Goal: Task Accomplishment & Management: Use online tool/utility

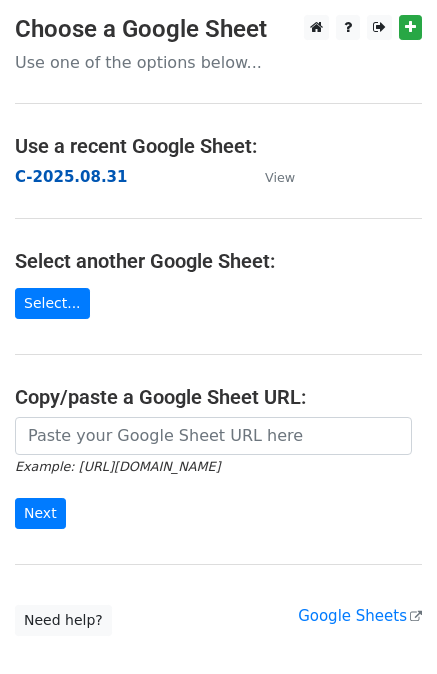
click at [77, 186] on strong "C-2025.08.31" at bounding box center [71, 177] width 112 height 18
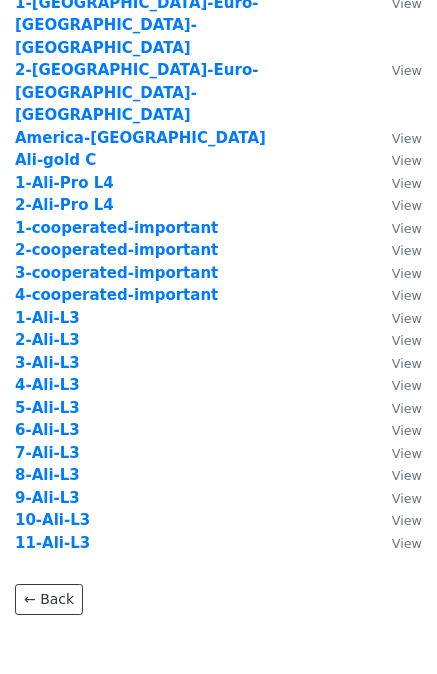
scroll to position [112, 0]
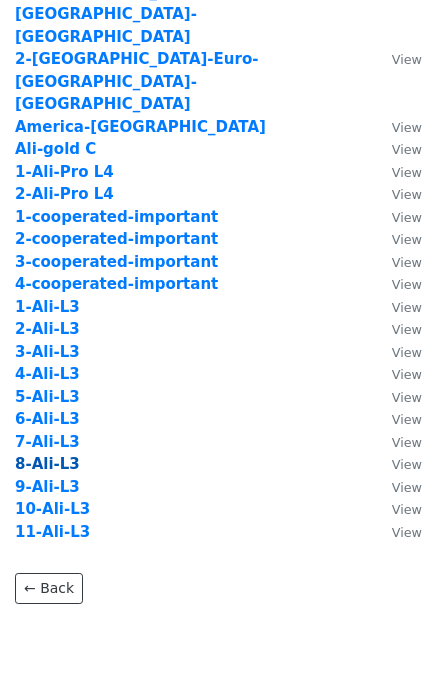
click at [43, 455] on strong "8-Ali-L3" at bounding box center [47, 464] width 65 height 18
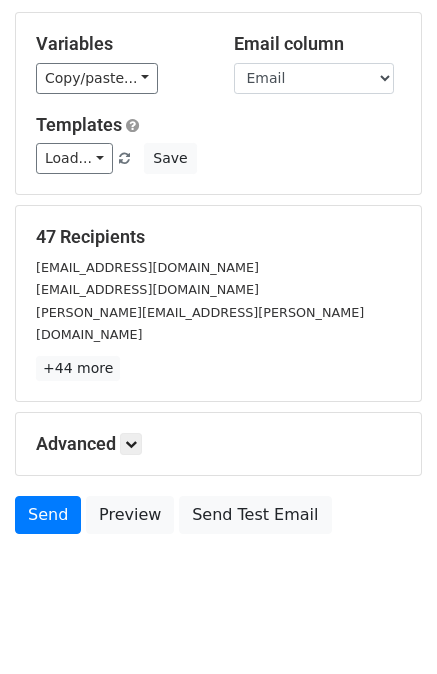
scroll to position [182, 0]
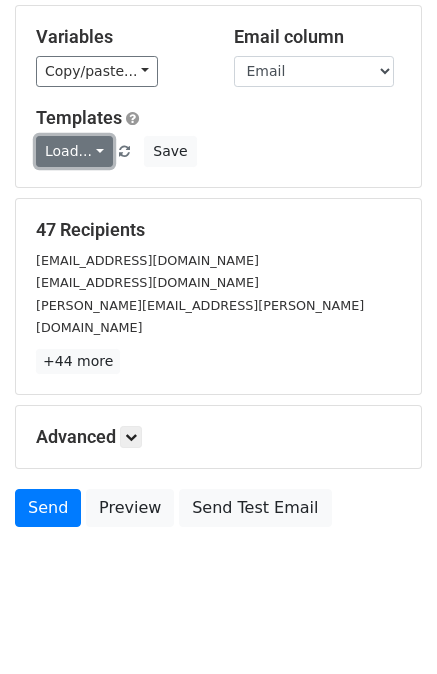
click at [84, 153] on link "Load..." at bounding box center [74, 151] width 77 height 31
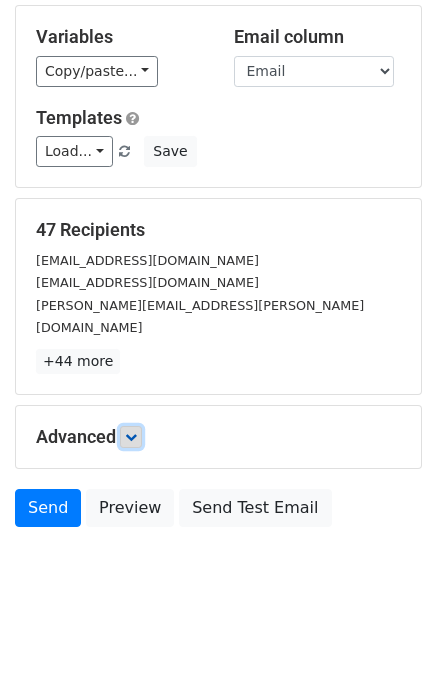
click at [128, 426] on link at bounding box center [131, 437] width 22 height 22
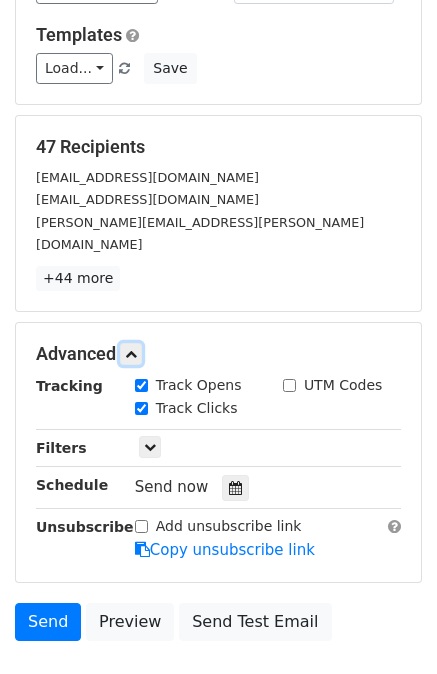
scroll to position [378, 0]
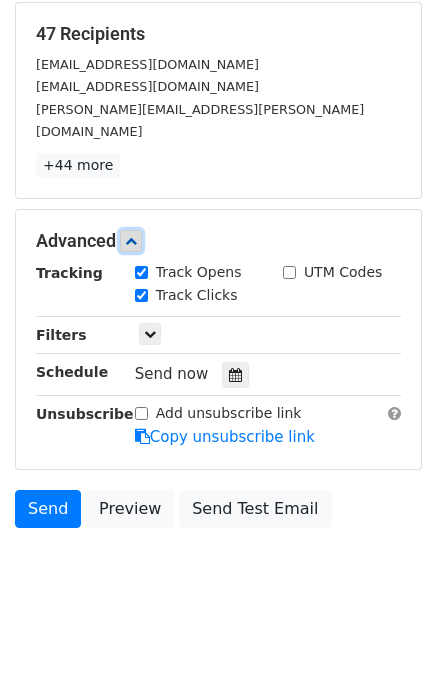
click at [140, 230] on link at bounding box center [131, 241] width 22 height 22
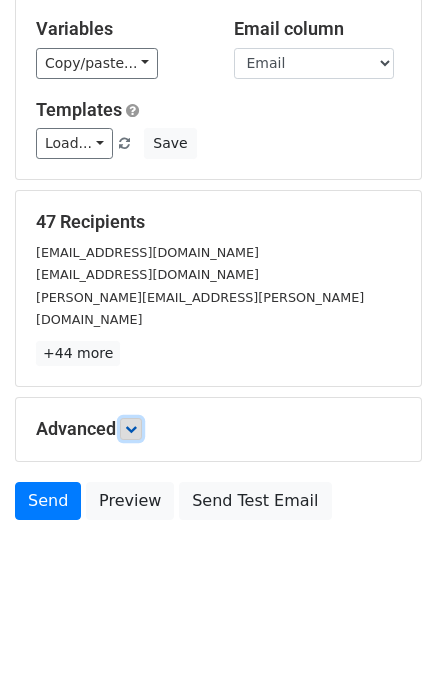
scroll to position [182, 0]
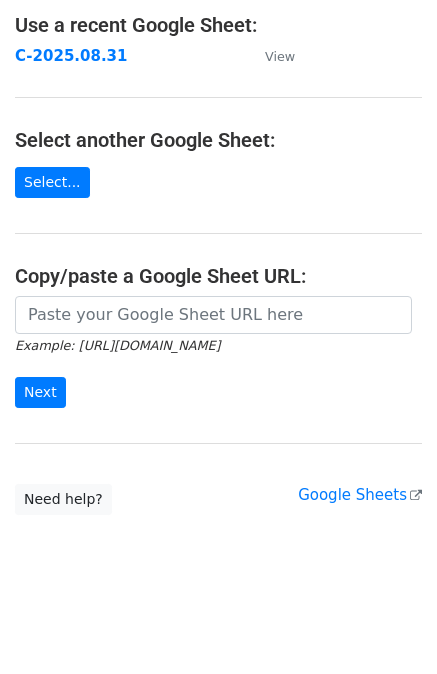
scroll to position [122, 0]
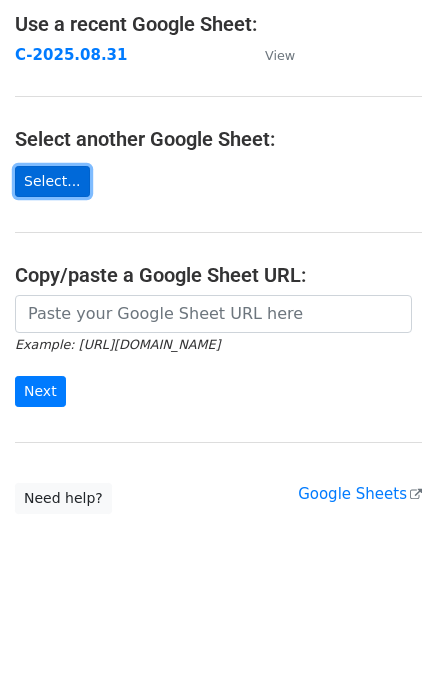
click at [64, 187] on link "Select..." at bounding box center [52, 181] width 75 height 31
click at [92, 44] on td "C-2025.08.31" at bounding box center [130, 55] width 230 height 23
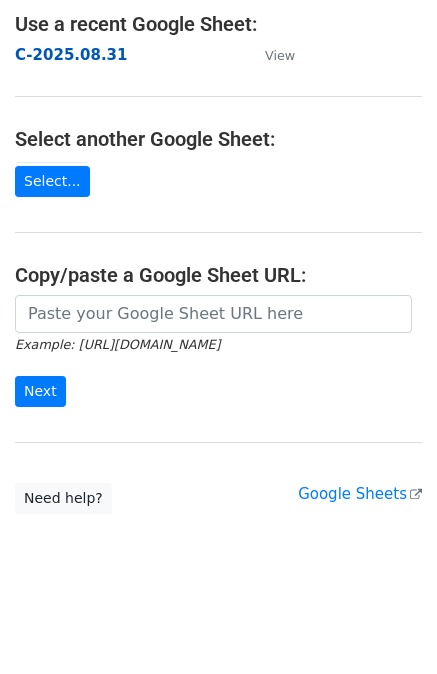
click at [93, 50] on strong "C-2025.08.31" at bounding box center [71, 55] width 112 height 18
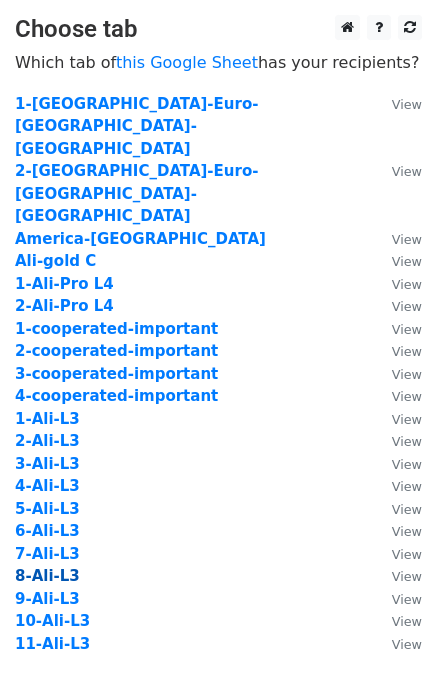
click at [66, 567] on strong "8-Ali-L3" at bounding box center [47, 576] width 65 height 18
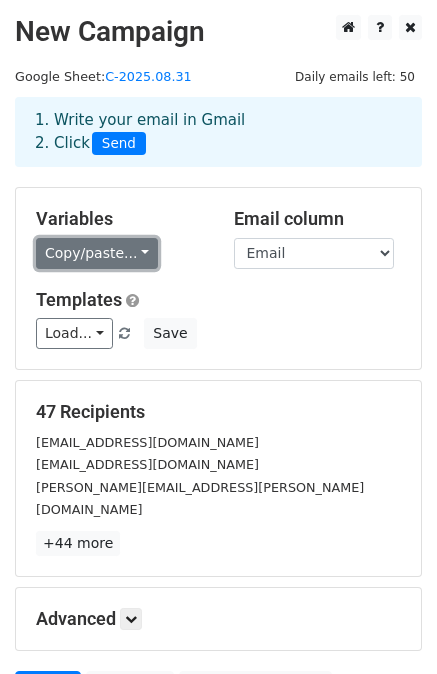
click at [144, 253] on link "Copy/paste..." at bounding box center [97, 253] width 122 height 31
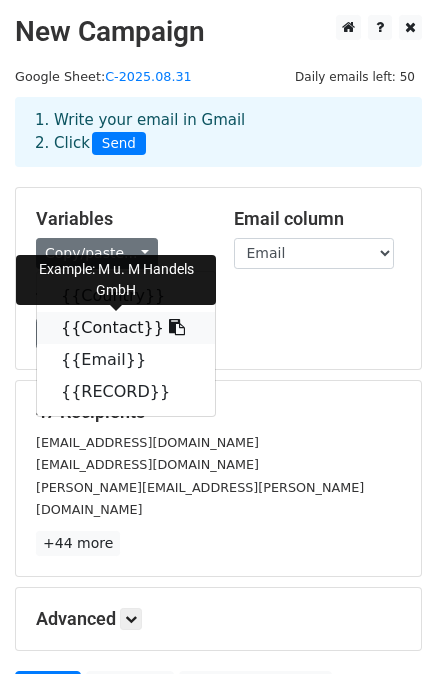
click at [109, 330] on link "{{Contact}}" at bounding box center [126, 328] width 178 height 32
